Goal: Task Accomplishment & Management: Use online tool/utility

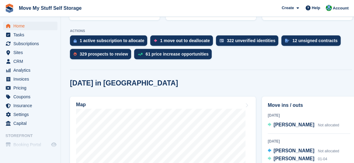
scroll to position [54, 0]
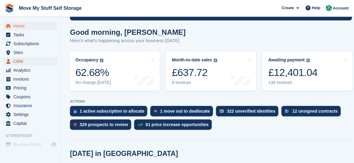
click at [26, 62] on span "CRM" at bounding box center [31, 61] width 37 height 9
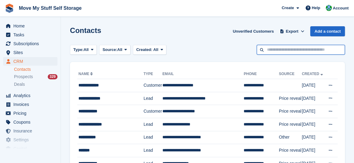
click at [272, 49] on input "text" at bounding box center [301, 50] width 88 height 10
type input "****"
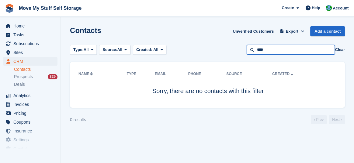
click at [270, 49] on input "****" at bounding box center [291, 50] width 88 height 10
type input "****"
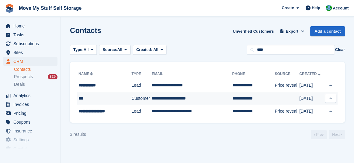
click at [84, 98] on div "***" at bounding box center [103, 98] width 48 height 6
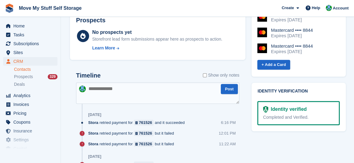
scroll to position [324, 0]
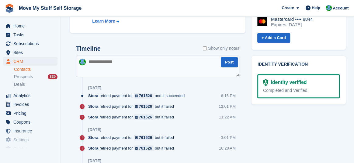
click at [104, 55] on textarea at bounding box center [158, 65] width 164 height 21
click at [114, 55] on textarea at bounding box center [158, 65] width 164 height 21
click at [137, 55] on textarea at bounding box center [158, 65] width 164 height 21
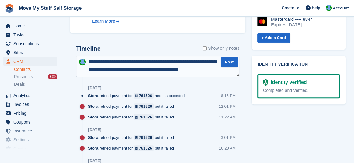
scroll to position [3, 0]
type textarea "**********"
click at [229, 57] on button "Post" at bounding box center [229, 62] width 17 height 10
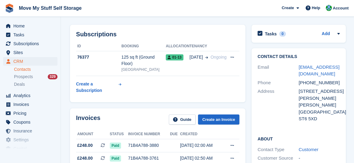
scroll to position [0, 0]
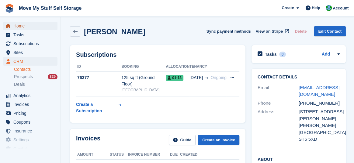
click at [22, 29] on span "Home" at bounding box center [31, 26] width 37 height 9
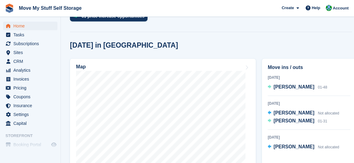
scroll to position [189, 0]
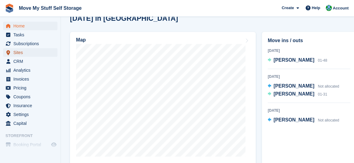
click at [19, 54] on span "Sites" at bounding box center [31, 52] width 37 height 9
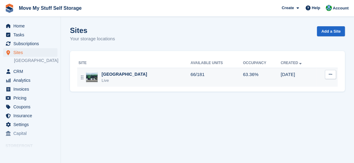
click at [106, 74] on div "[GEOGRAPHIC_DATA]" at bounding box center [125, 74] width 46 height 6
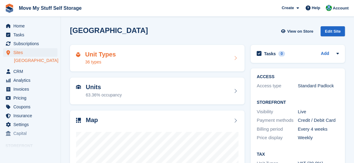
click at [126, 58] on div "Unit Types 36 types" at bounding box center [157, 58] width 163 height 15
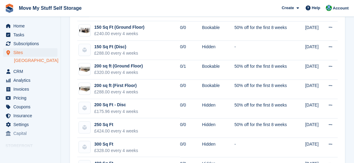
scroll to position [567, 0]
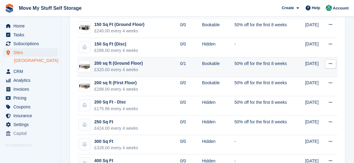
click at [116, 60] on div "200 sq ft (Ground Floor)" at bounding box center [118, 63] width 48 height 6
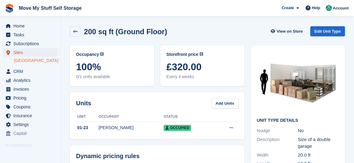
click at [23, 53] on span "Sites" at bounding box center [31, 52] width 37 height 9
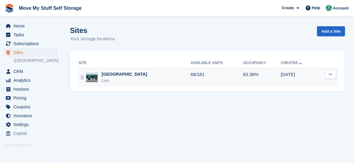
click at [118, 74] on div "[GEOGRAPHIC_DATA]" at bounding box center [125, 74] width 46 height 6
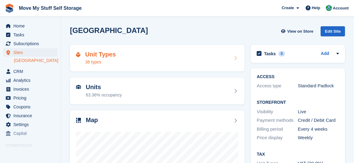
click at [111, 59] on div "36 types" at bounding box center [100, 62] width 31 height 6
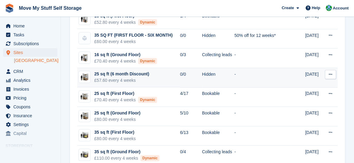
scroll to position [81, 0]
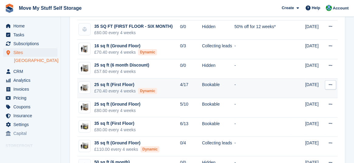
click at [101, 85] on div "25 sq ft (First Floor)" at bounding box center [125, 84] width 63 height 6
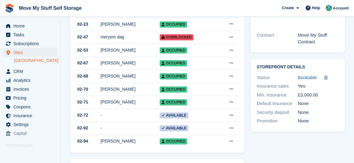
scroll to position [205, 0]
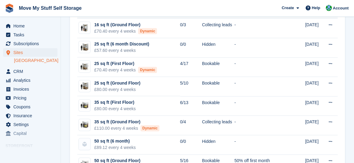
scroll to position [135, 0]
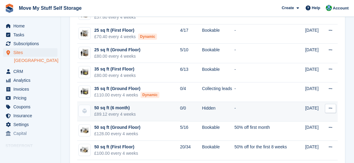
click at [123, 111] on div "£89.12 every 4 weeks" at bounding box center [114, 114] width 41 height 6
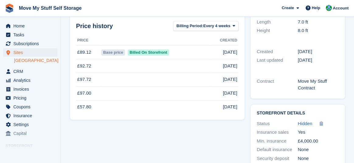
scroll to position [184, 0]
